Goal: Find specific page/section: Find specific page/section

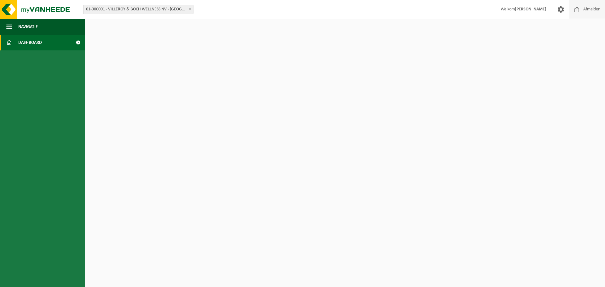
click at [583, 8] on span "Afmelden" at bounding box center [591, 9] width 20 height 19
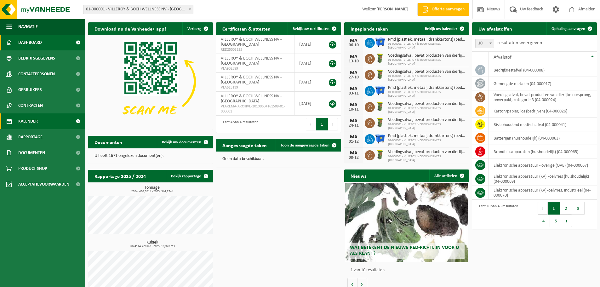
click at [23, 121] on span "Kalender" at bounding box center [28, 121] width 20 height 16
